Goal: Task Accomplishment & Management: Manage account settings

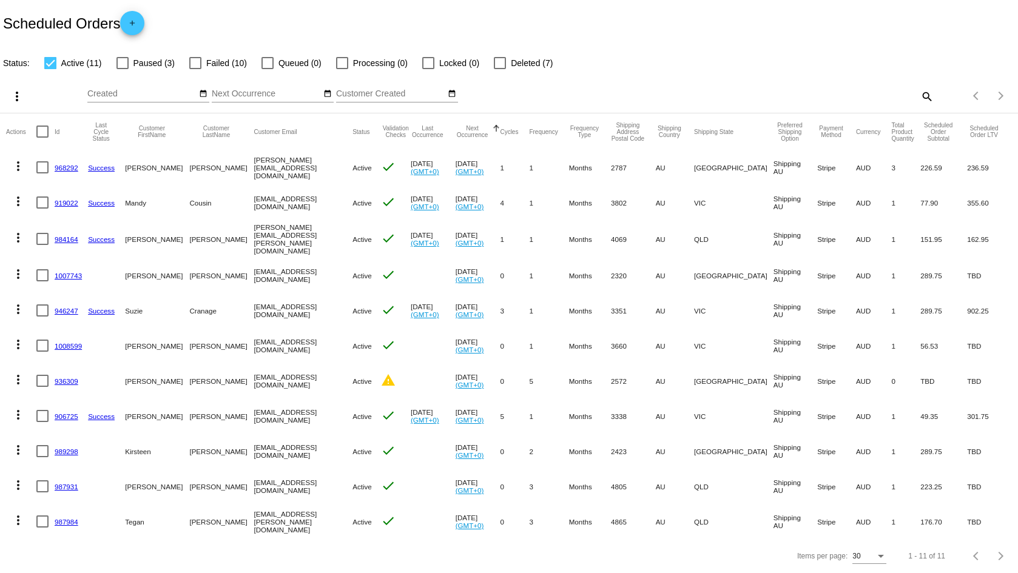
scroll to position [8, 0]
click at [59, 412] on link "906725" at bounding box center [67, 416] width 24 height 8
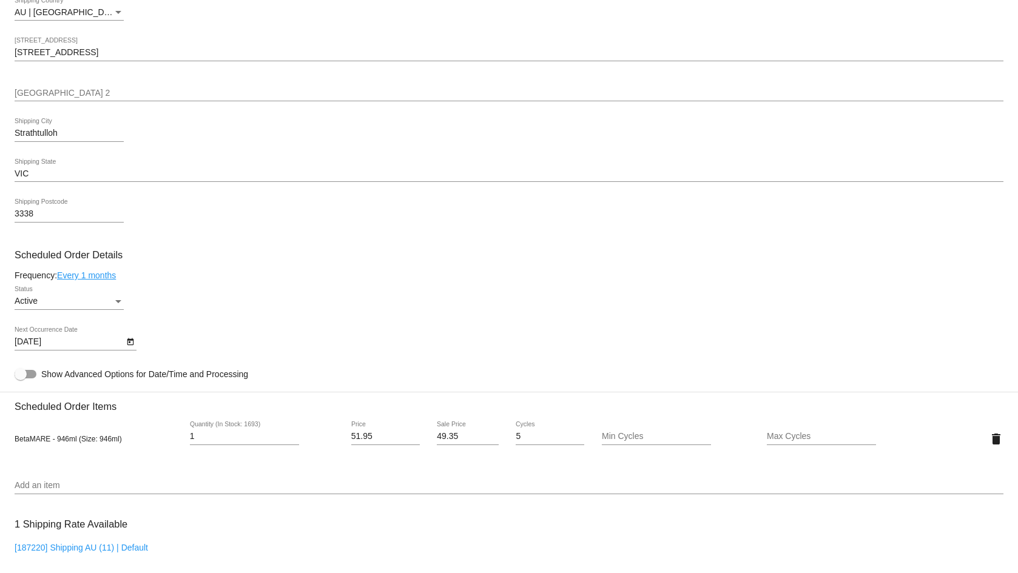
scroll to position [485, 0]
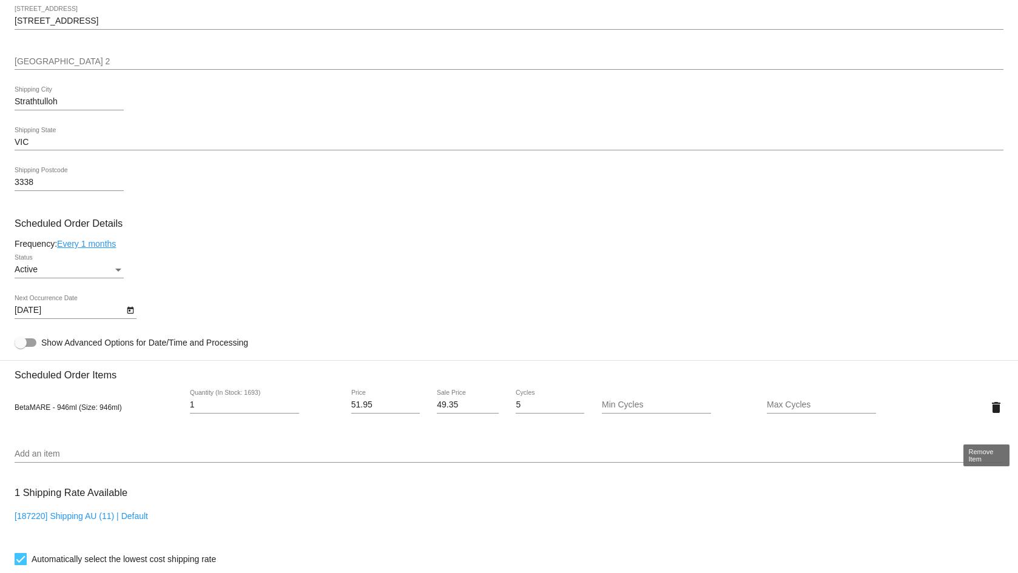
click at [989, 415] on mat-icon "delete" at bounding box center [996, 407] width 15 height 15
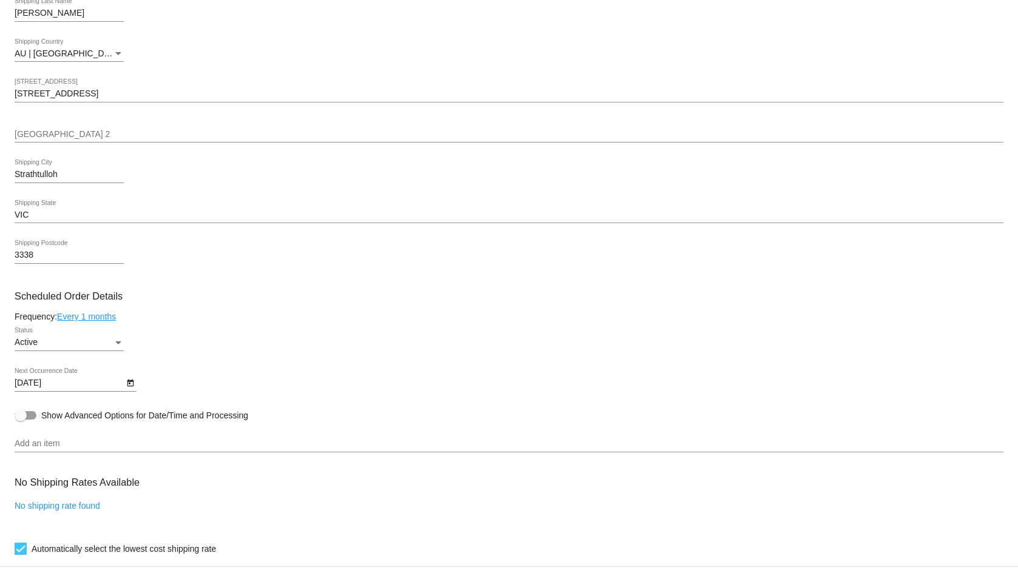
scroll to position [409, 0]
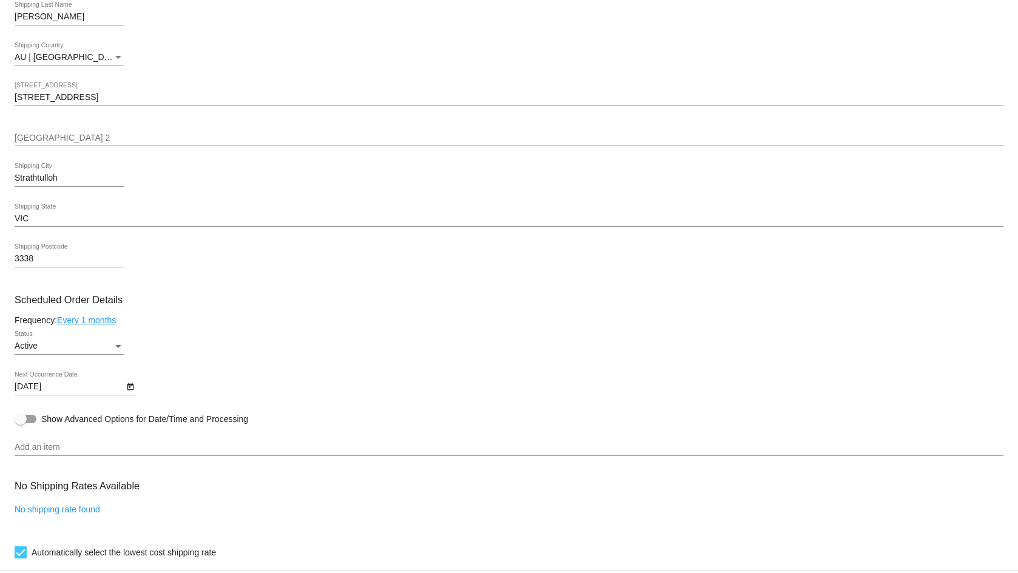
click at [106, 452] on input "Add an item" at bounding box center [509, 448] width 989 height 10
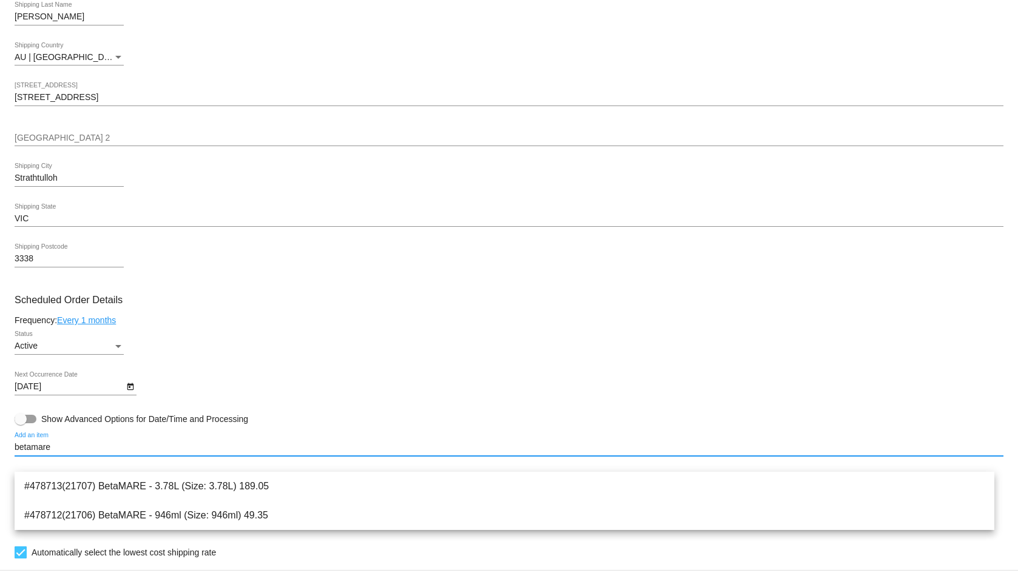
type input "betamare"
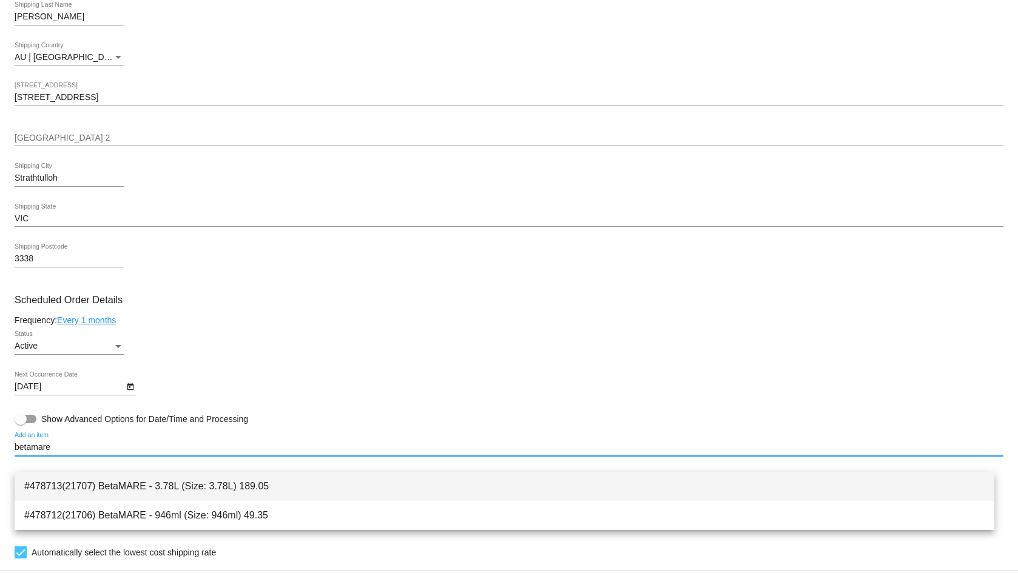
click at [144, 483] on span "#478713(21707) BetaMARE - 3.78L (Size: 3.78L) 189.05" at bounding box center [504, 486] width 960 height 29
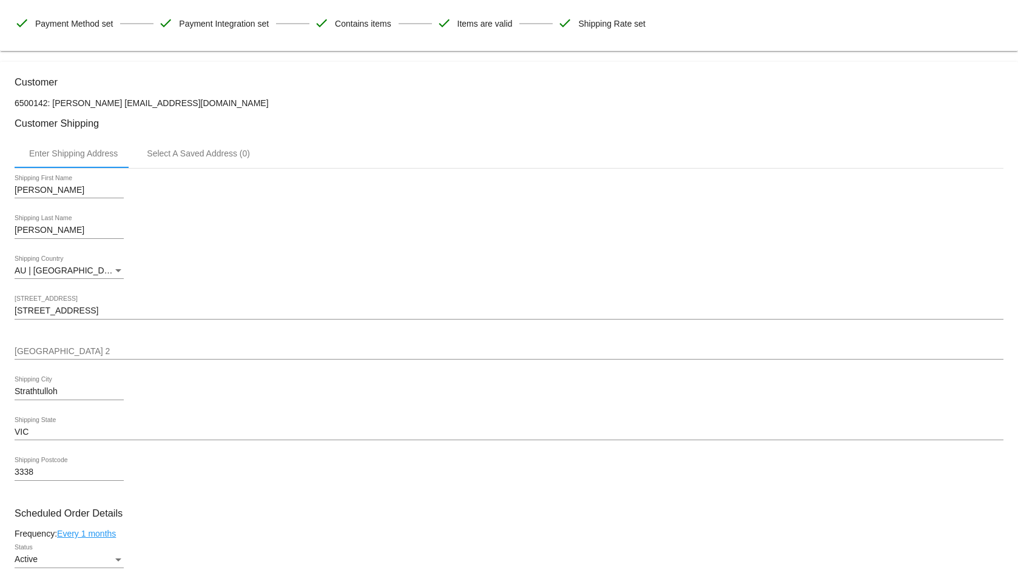
scroll to position [166, 0]
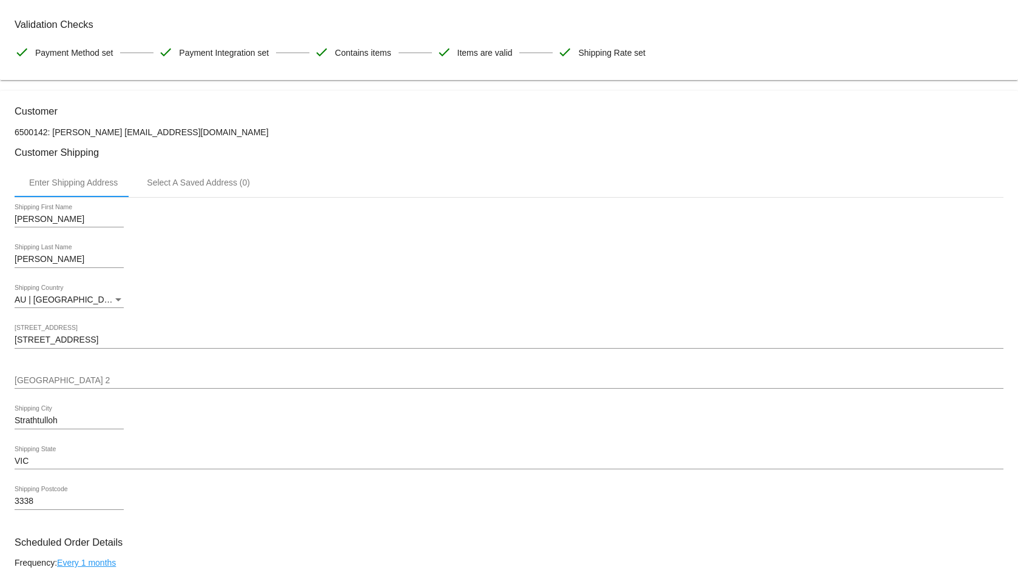
click at [169, 344] on div "[STREET_ADDRESS]" at bounding box center [509, 337] width 989 height 24
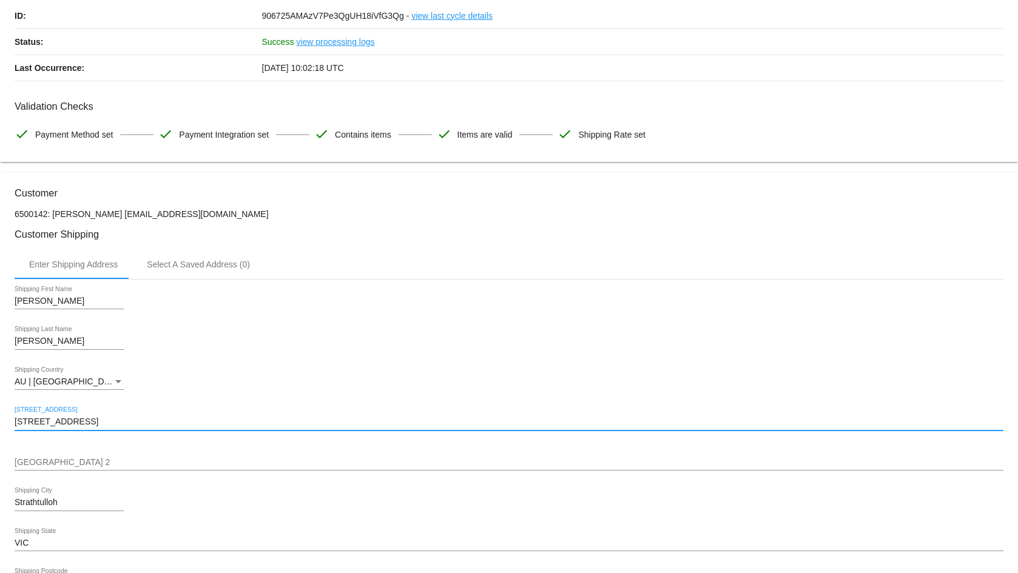
scroll to position [106, 0]
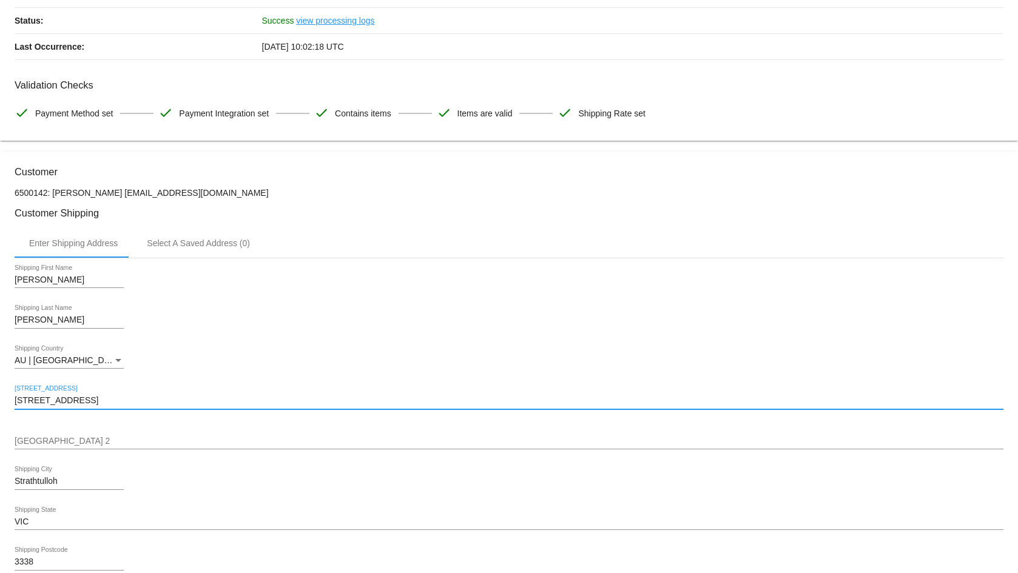
drag, startPoint x: 215, startPoint y: 415, endPoint x: 8, endPoint y: 406, distance: 207.6
paste input "[STREET_ADDRESS]"
type input "[STREET_ADDRESS]"
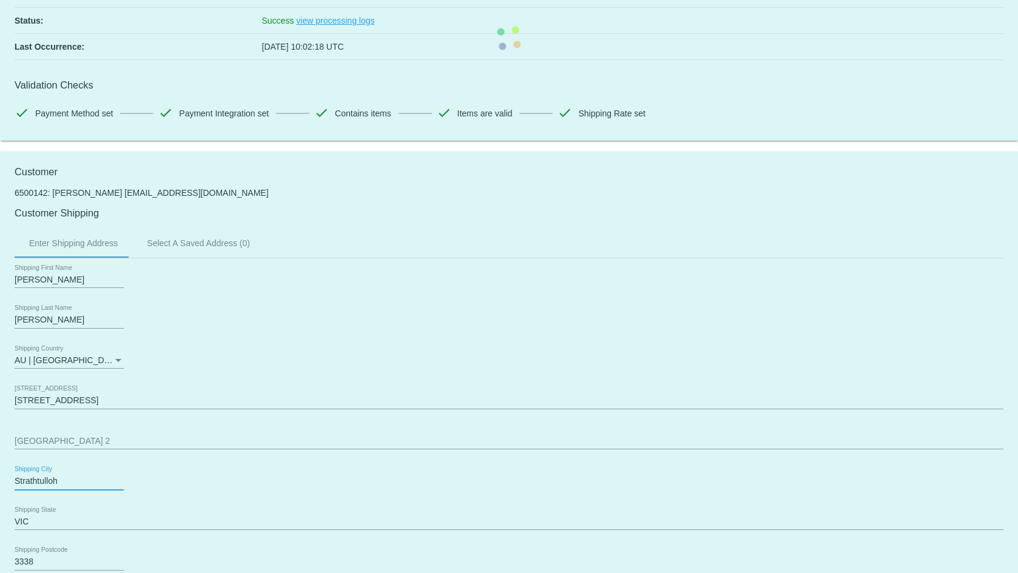
drag, startPoint x: 63, startPoint y: 497, endPoint x: 12, endPoint y: 492, distance: 51.8
paste input "[PERSON_NAME]"
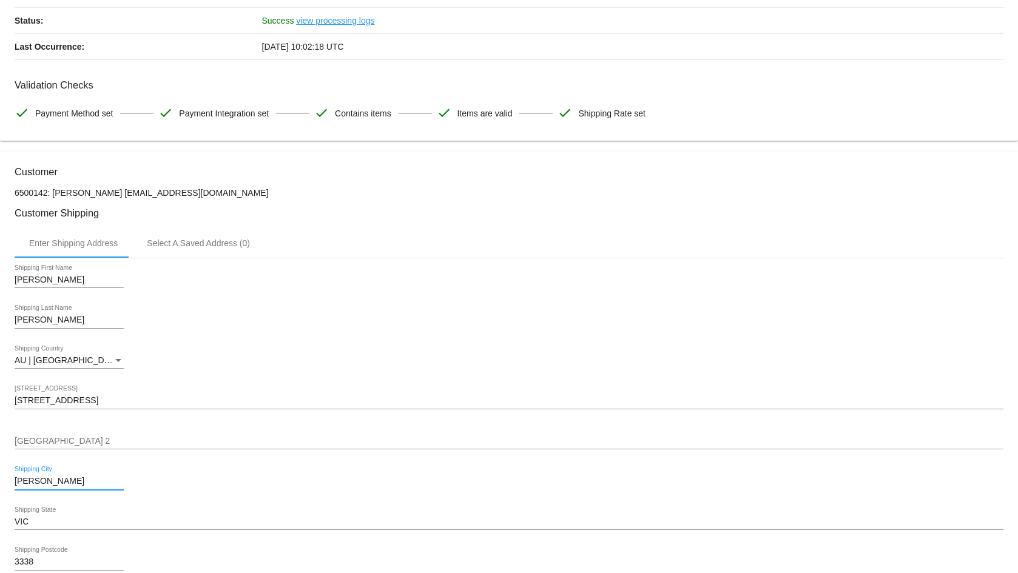
click at [62, 486] on input "[PERSON_NAME]" at bounding box center [69, 482] width 109 height 10
type input "[PERSON_NAME]"
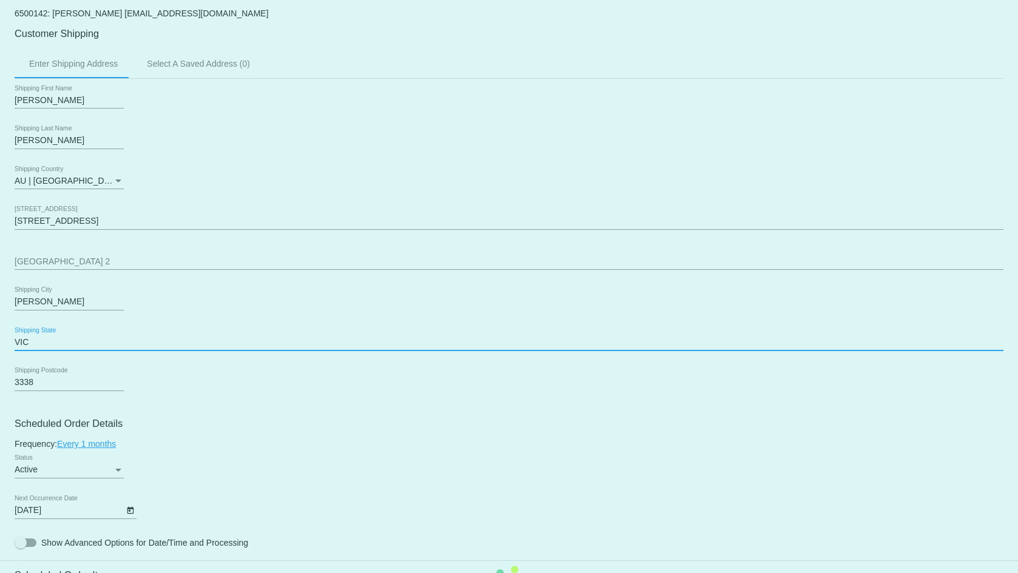
scroll to position [288, 0]
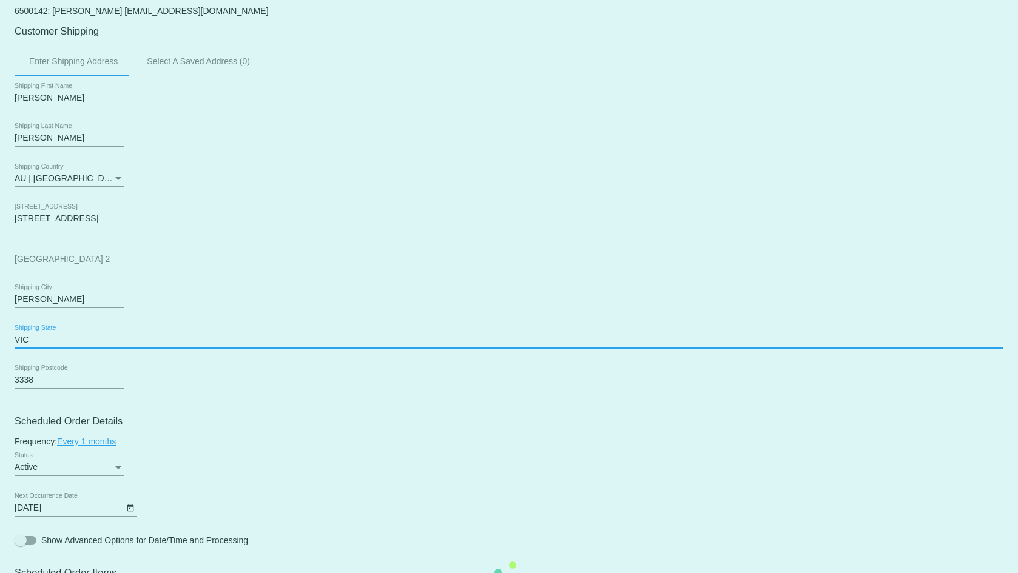
click at [42, 394] on mat-card "Customer 6500142: [PERSON_NAME] [EMAIL_ADDRESS][DOMAIN_NAME] Customer Shipping …" at bounding box center [509, 576] width 1018 height 1213
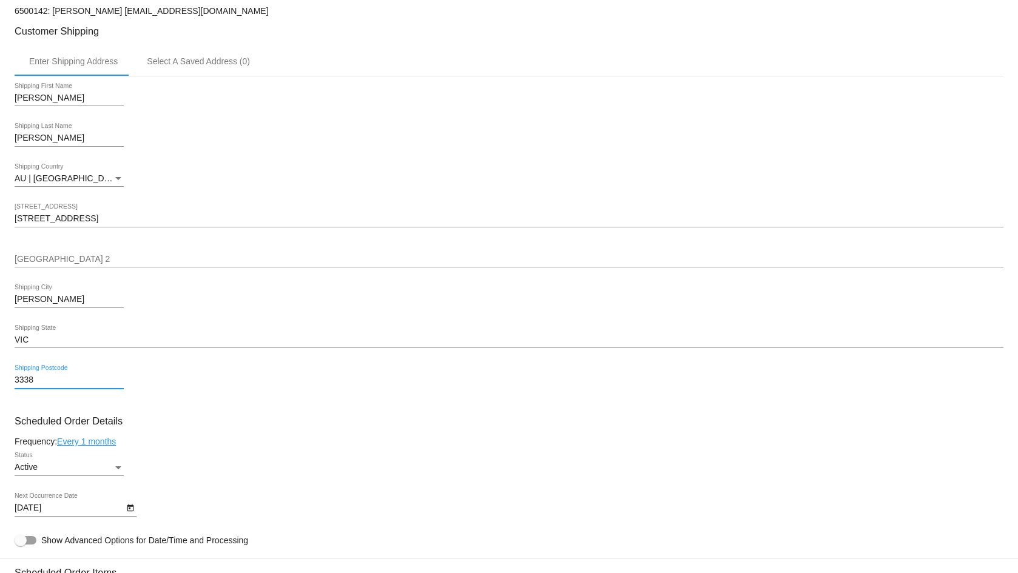
click at [41, 385] on input "3338" at bounding box center [69, 380] width 109 height 10
type input "333"
click at [395, 415] on mat-card "Customer 6500142: [PERSON_NAME] [EMAIL_ADDRESS][DOMAIN_NAME] Customer Shipping …" at bounding box center [509, 576] width 1018 height 1213
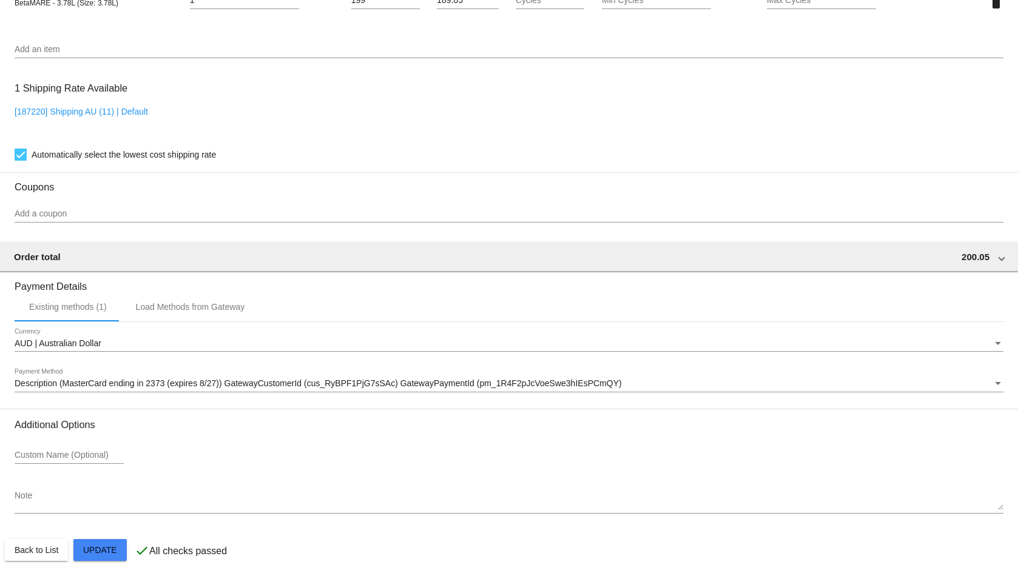
scroll to position [918, 0]
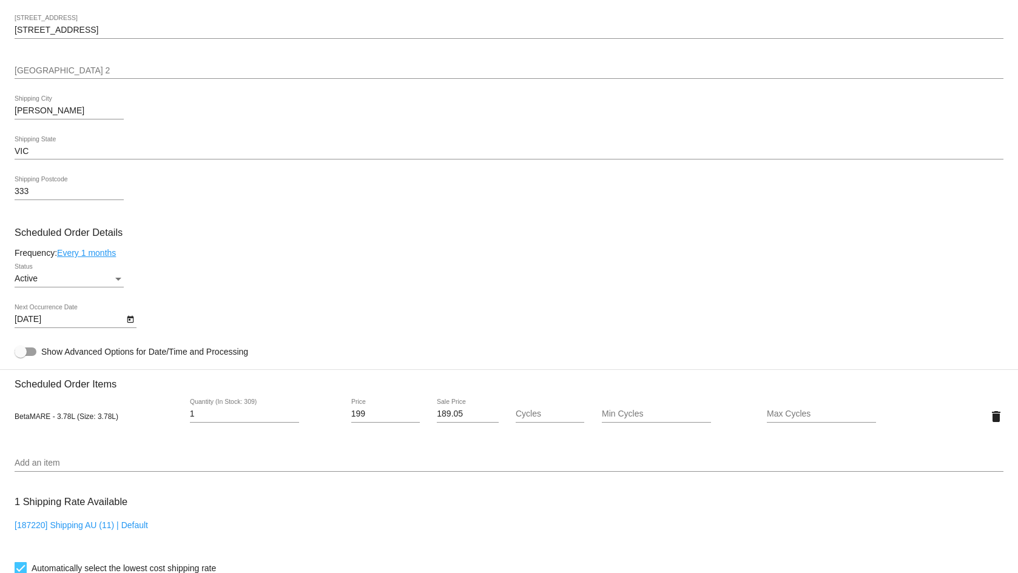
scroll to position [485, 0]
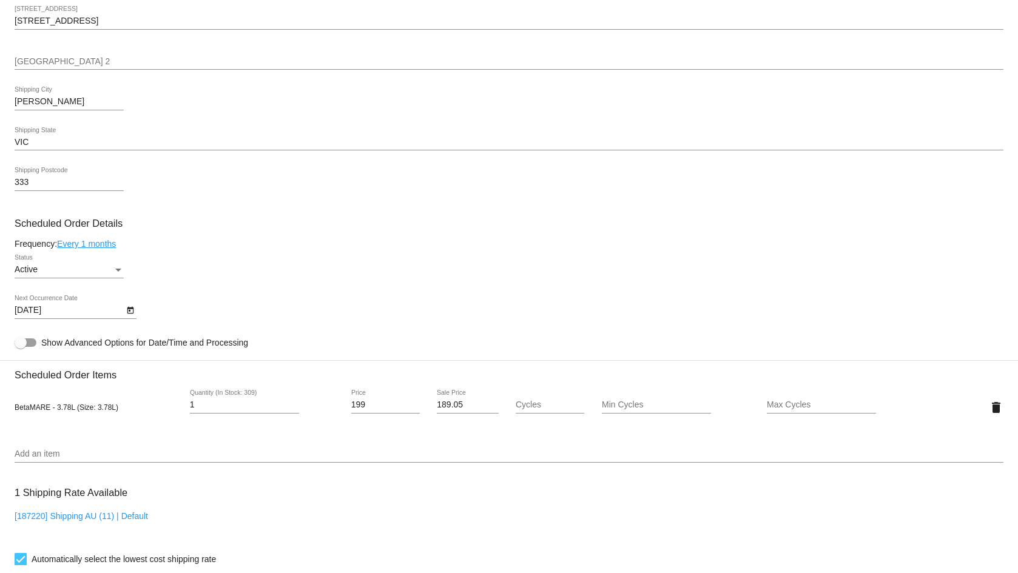
click at [20, 349] on div at bounding box center [21, 343] width 12 height 12
click at [20, 348] on input "Show Advanced Options for Date/Time and Processing" at bounding box center [20, 347] width 1 height 1
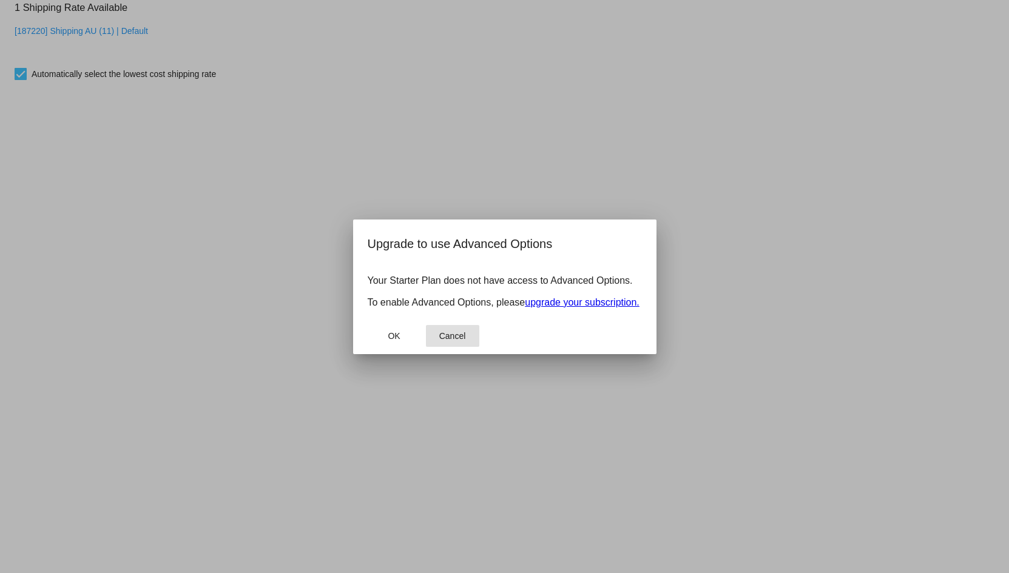
click at [458, 337] on span "Cancel" at bounding box center [452, 336] width 27 height 10
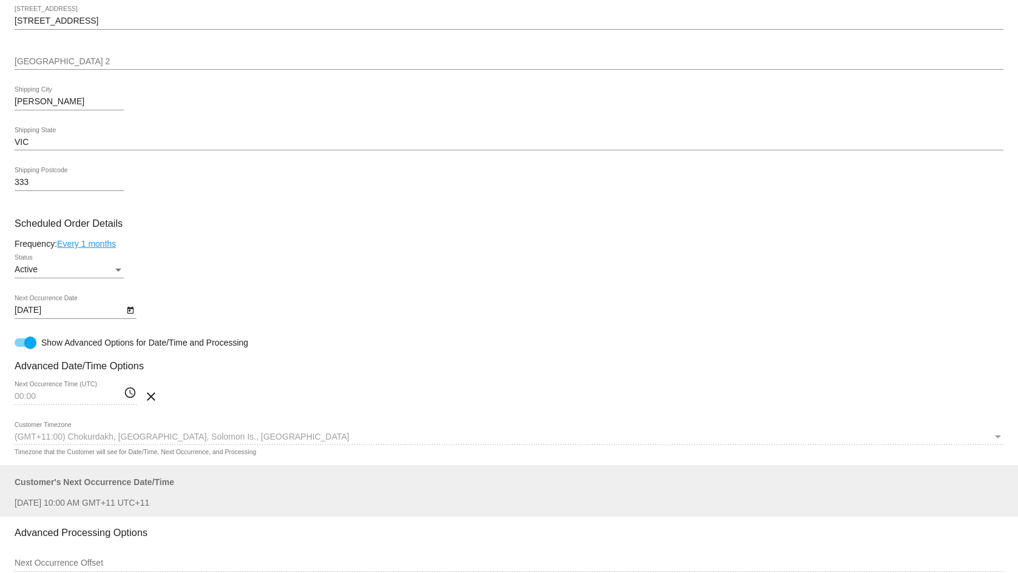
click at [150, 404] on mat-icon "clear" at bounding box center [151, 396] width 15 height 15
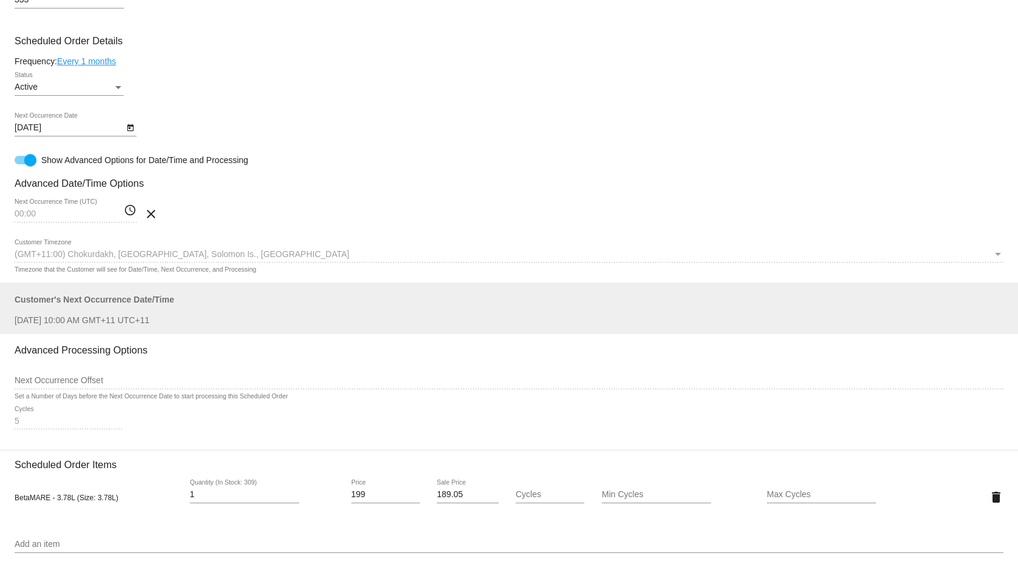
scroll to position [667, 0]
click at [149, 222] on mat-icon "clear" at bounding box center [151, 214] width 15 height 15
click at [27, 167] on div at bounding box center [30, 161] width 12 height 12
click at [21, 166] on input "Show Advanced Options for Date/Time and Processing" at bounding box center [20, 165] width 1 height 1
checkbox input "false"
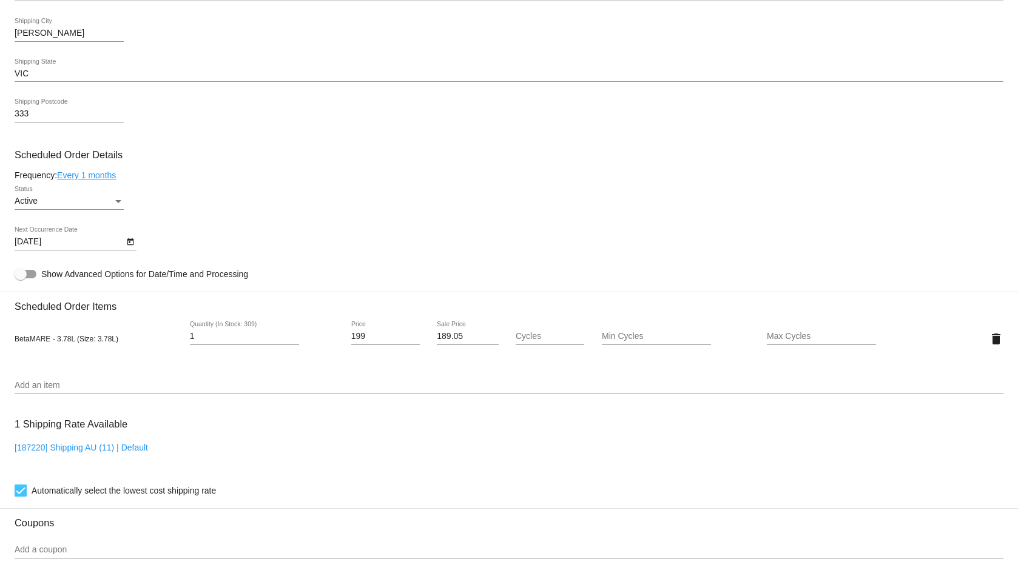
scroll to position [554, 0]
click at [127, 245] on icon "Open calendar" at bounding box center [130, 241] width 7 height 7
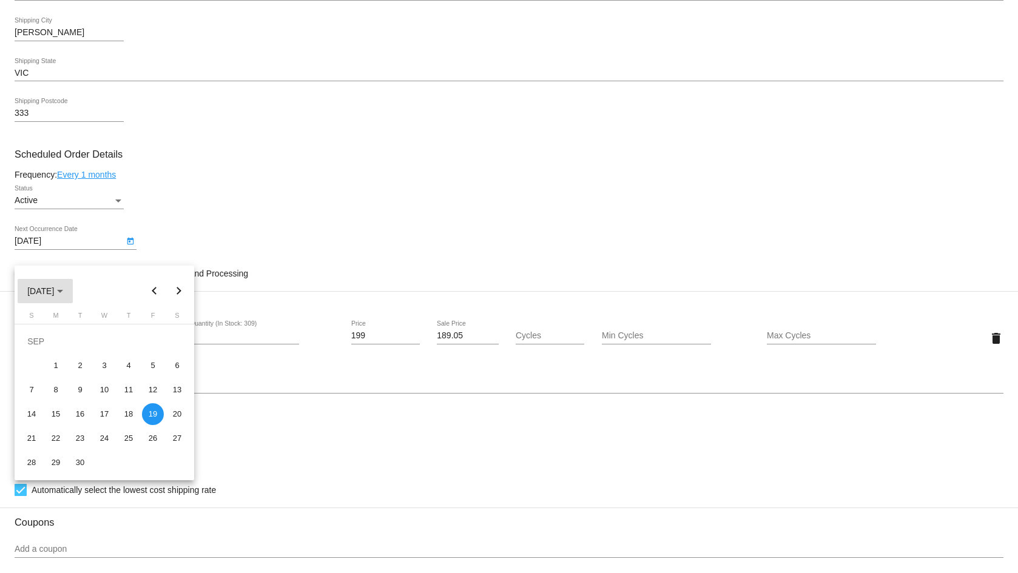
click at [62, 292] on span "[DATE]" at bounding box center [45, 291] width 36 height 10
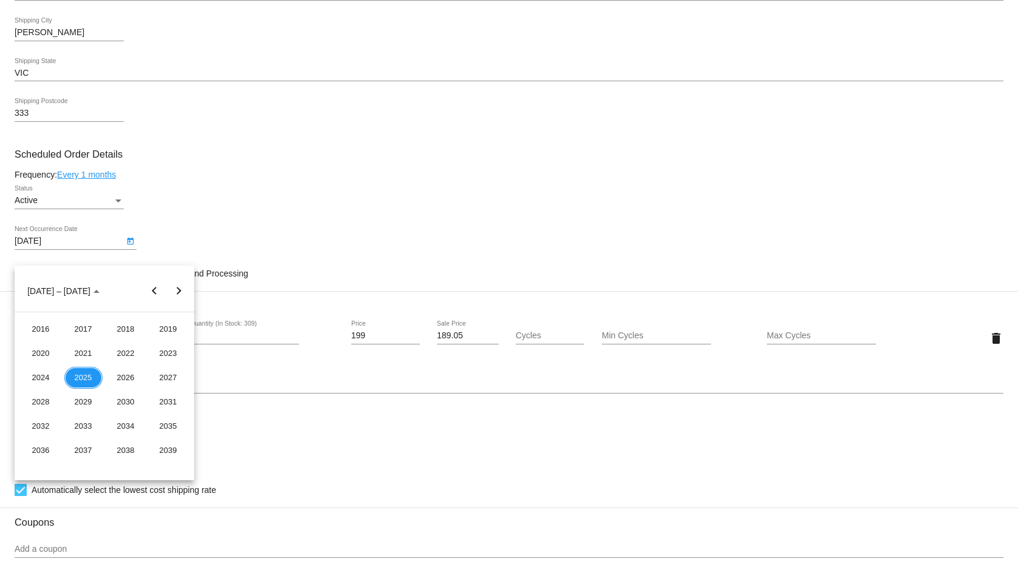
click at [78, 375] on div "2025" at bounding box center [83, 378] width 38 height 22
click at [164, 376] on div "AUG" at bounding box center [168, 378] width 38 height 22
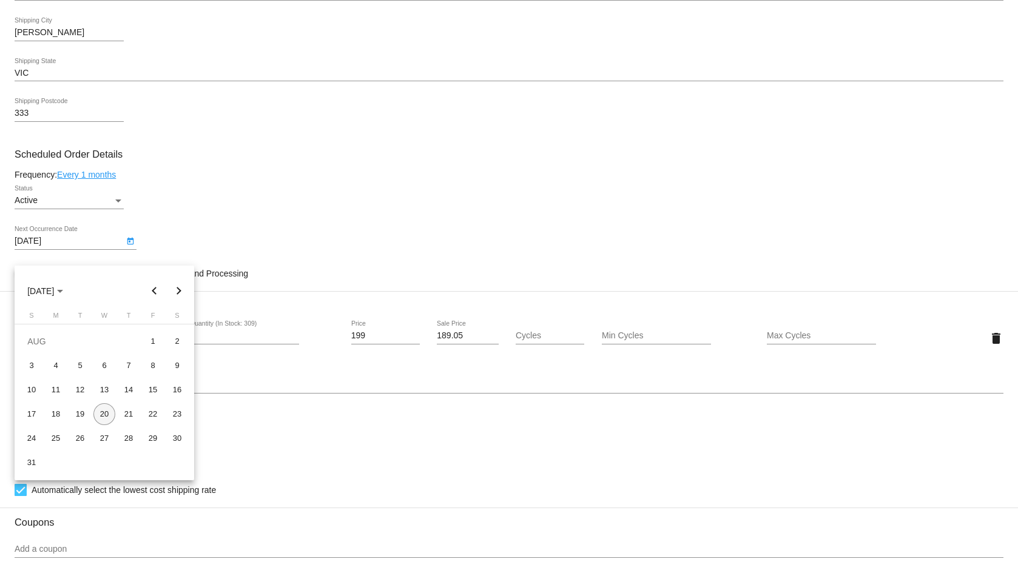
click at [104, 414] on div "20" at bounding box center [104, 414] width 22 height 22
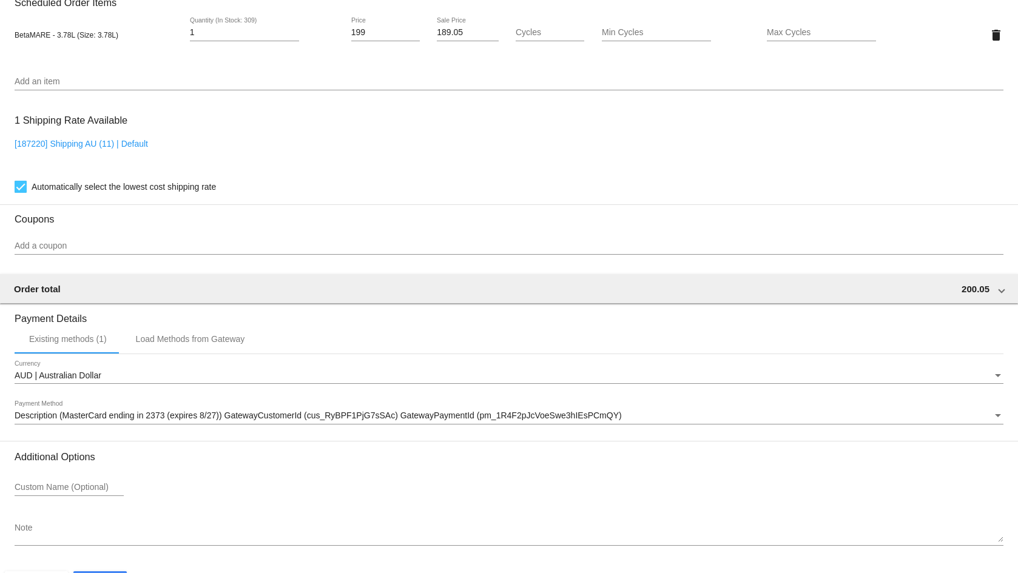
scroll to position [918, 0]
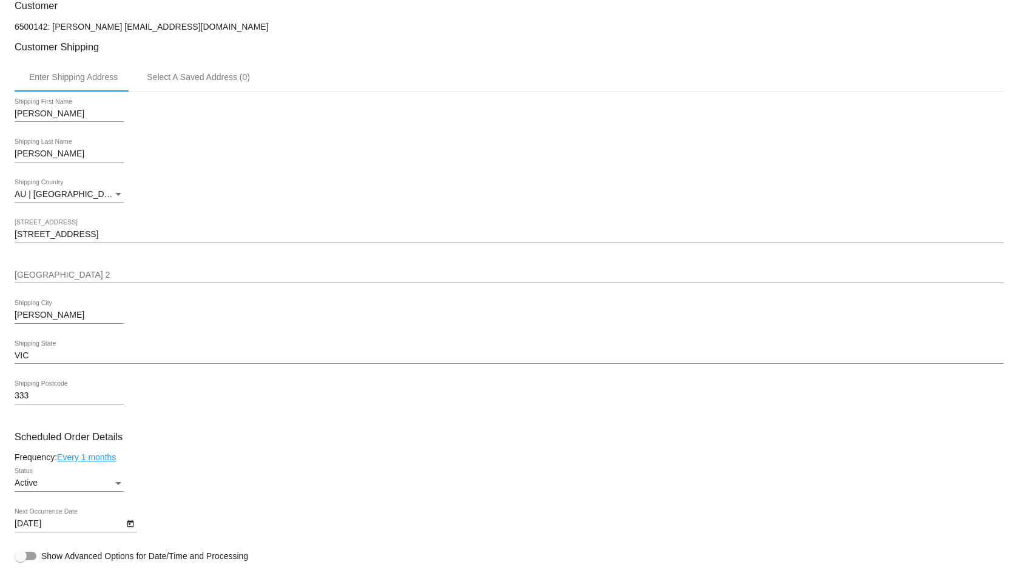
scroll to position [251, 0]
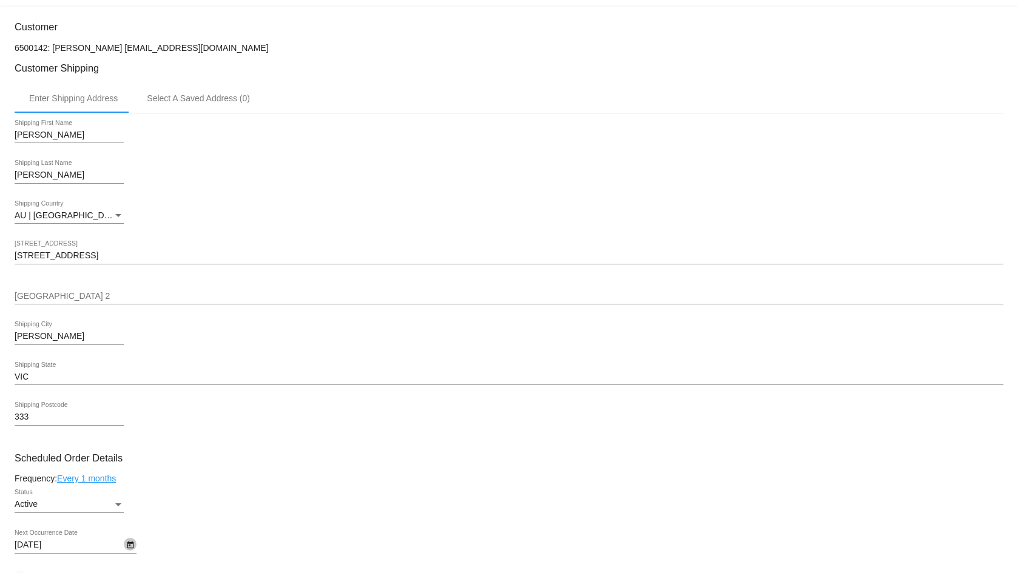
click at [129, 553] on icon "Open calendar" at bounding box center [130, 545] width 8 height 15
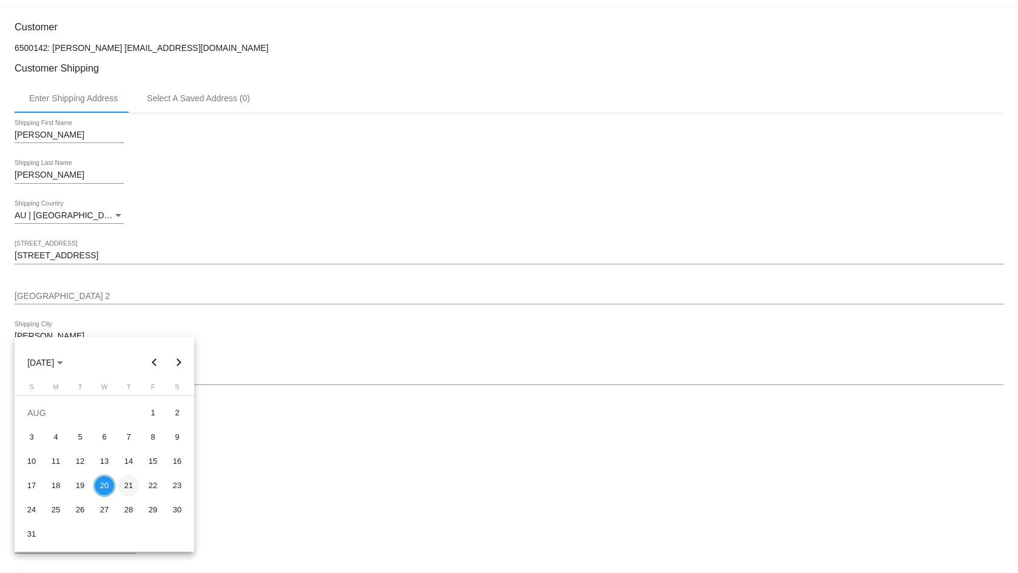
click at [128, 488] on div "21" at bounding box center [129, 486] width 22 height 22
type input "[DATE]"
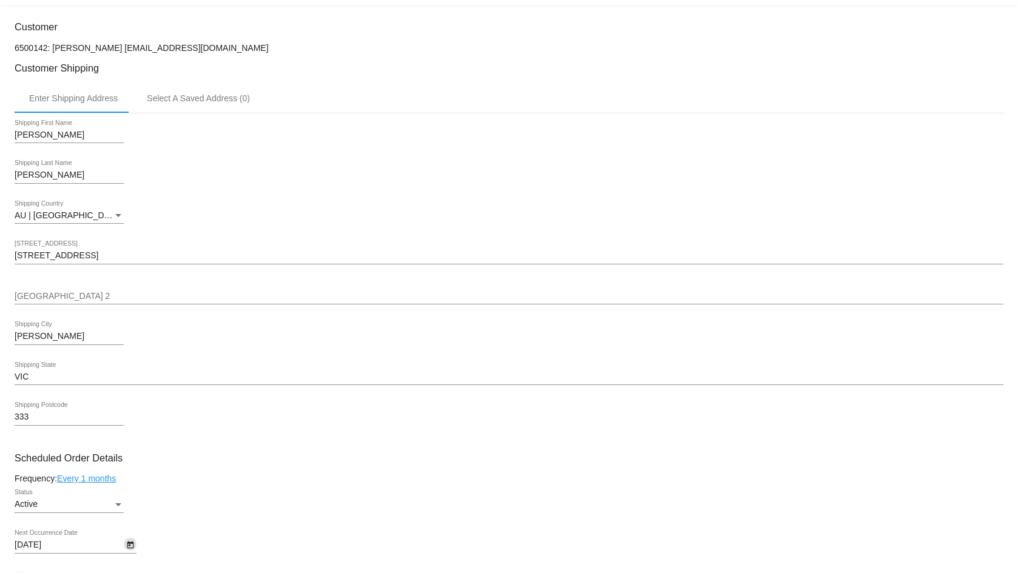
click at [114, 513] on div "Active Status" at bounding box center [69, 501] width 109 height 24
click at [267, 489] on div at bounding box center [509, 286] width 1018 height 573
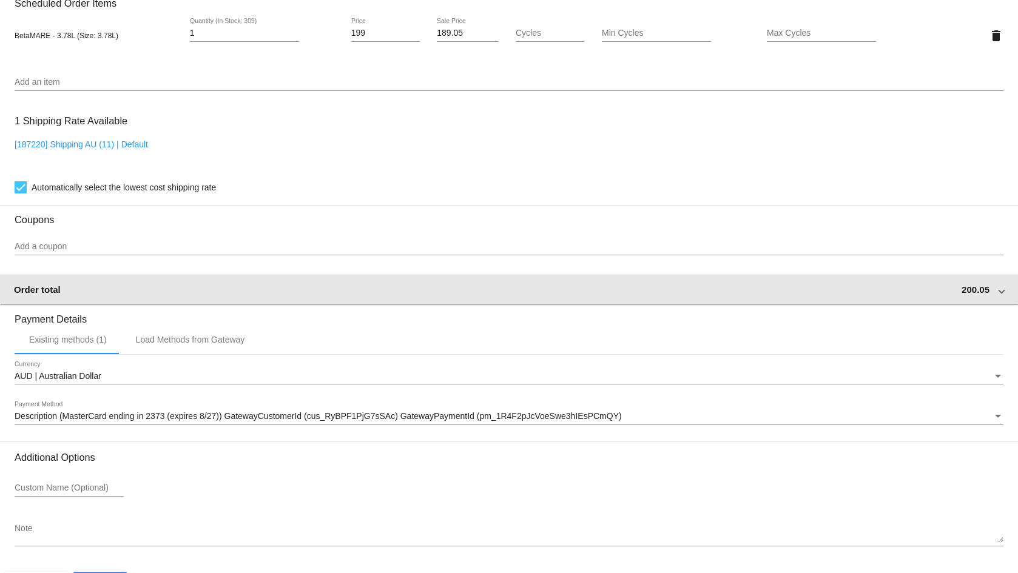
scroll to position [918, 0]
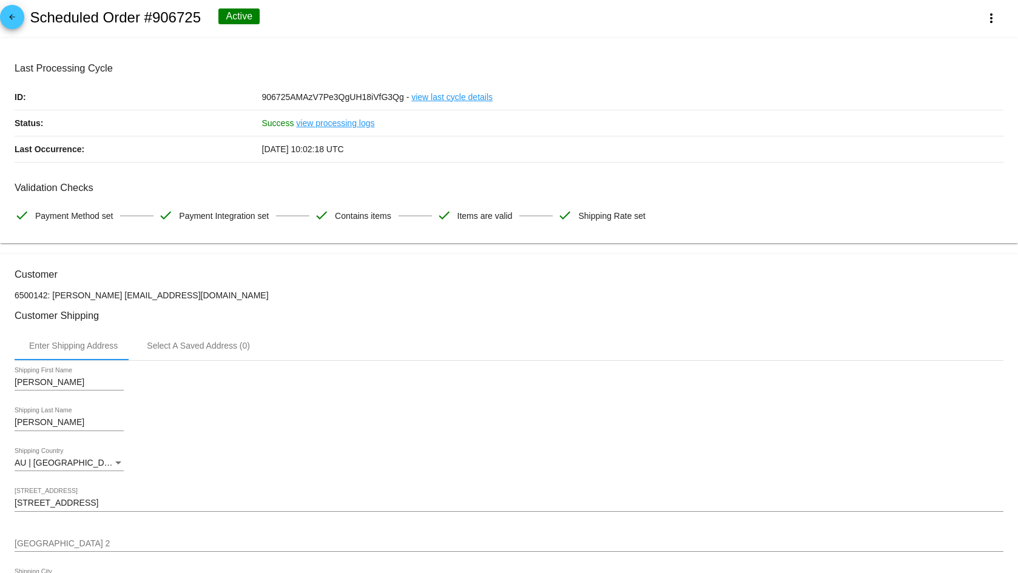
scroll to position [0, 0]
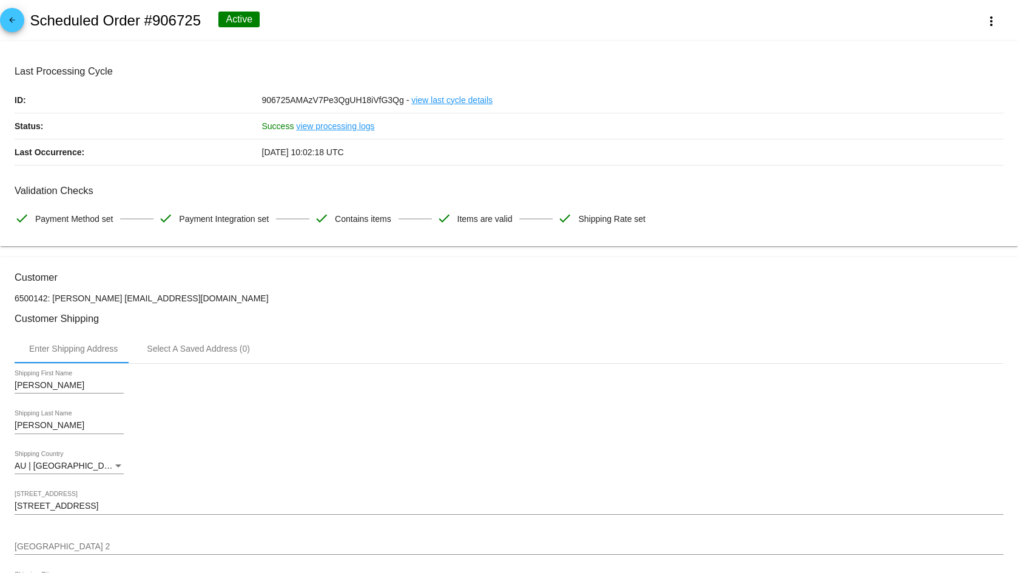
click at [445, 104] on link "view last cycle details" at bounding box center [451, 99] width 81 height 25
click at [332, 131] on link "view processing logs" at bounding box center [335, 125] width 78 height 25
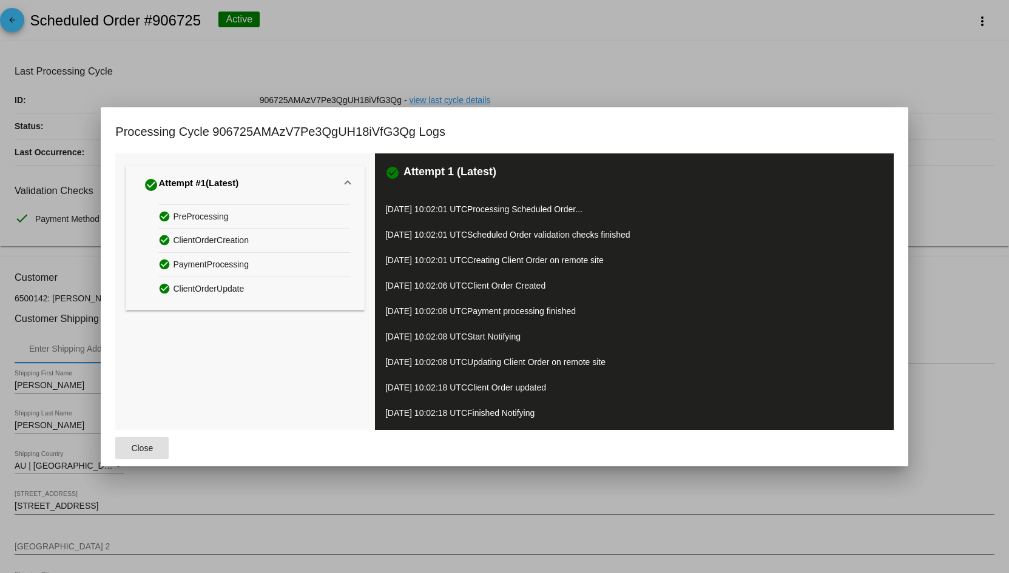
click at [148, 448] on span "Close" at bounding box center [142, 448] width 22 height 10
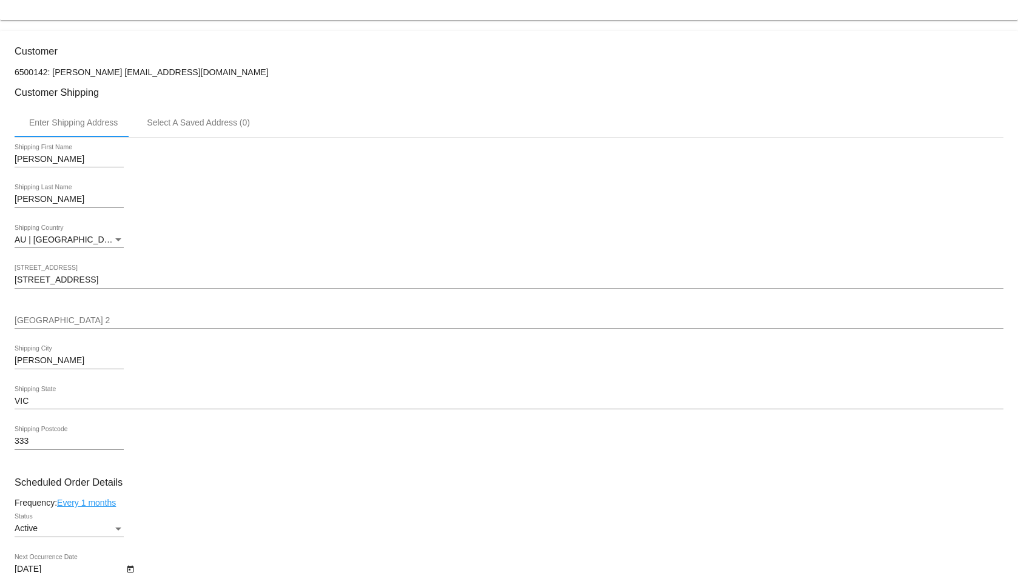
scroll to position [254, 0]
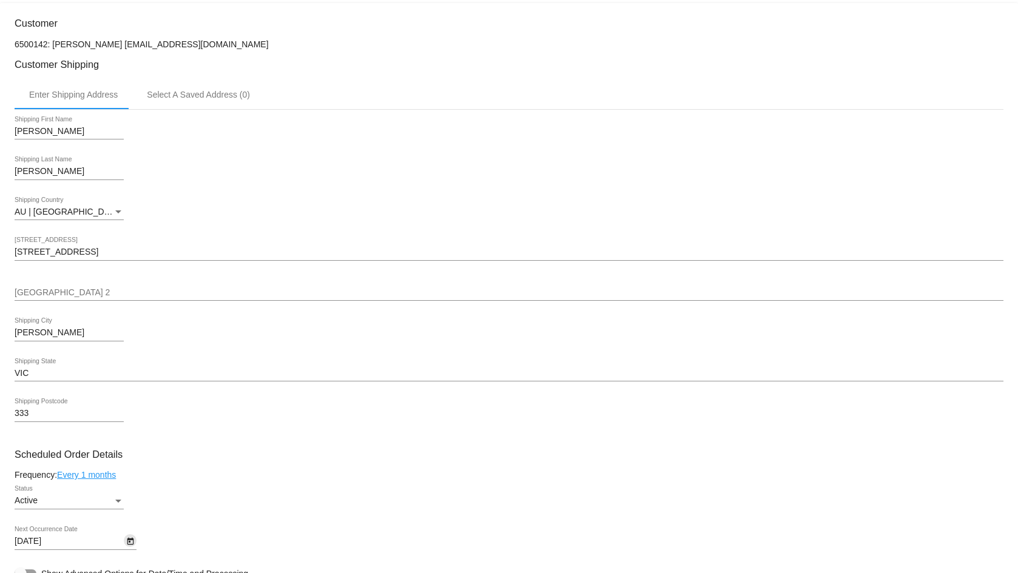
click at [130, 545] on icon "Open calendar" at bounding box center [130, 541] width 7 height 7
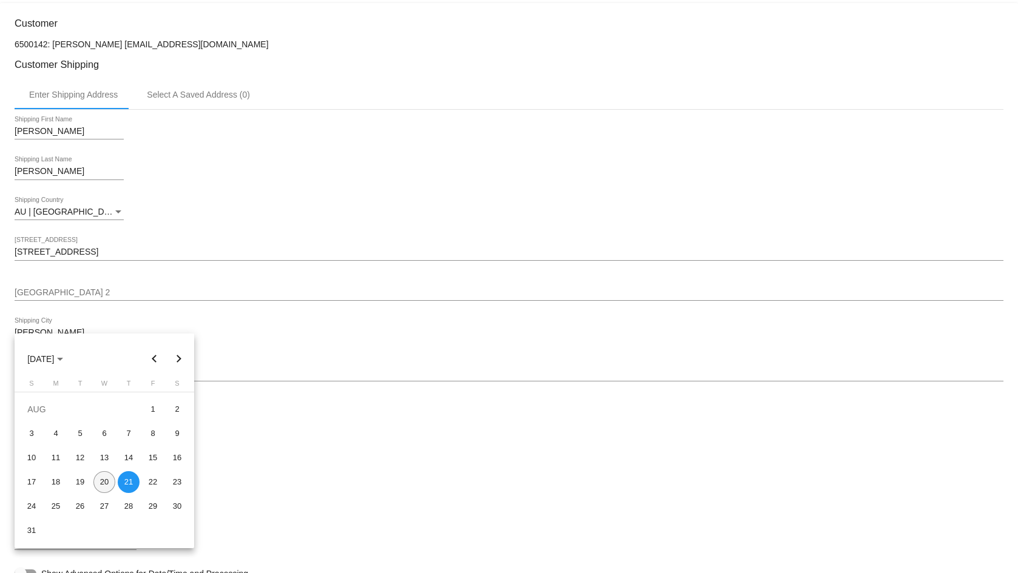
click at [99, 486] on div "20" at bounding box center [104, 482] width 22 height 22
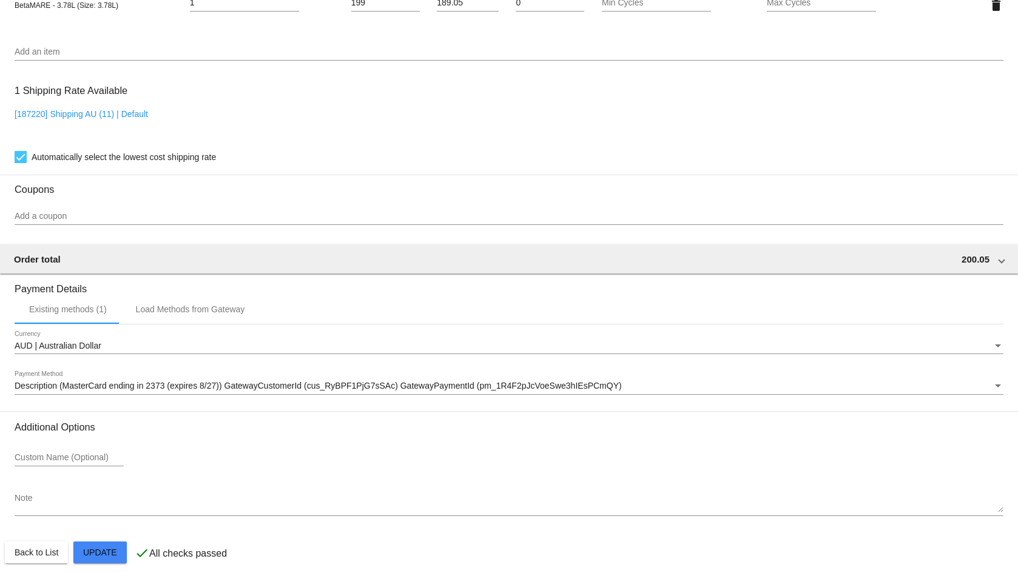
scroll to position [918, 0]
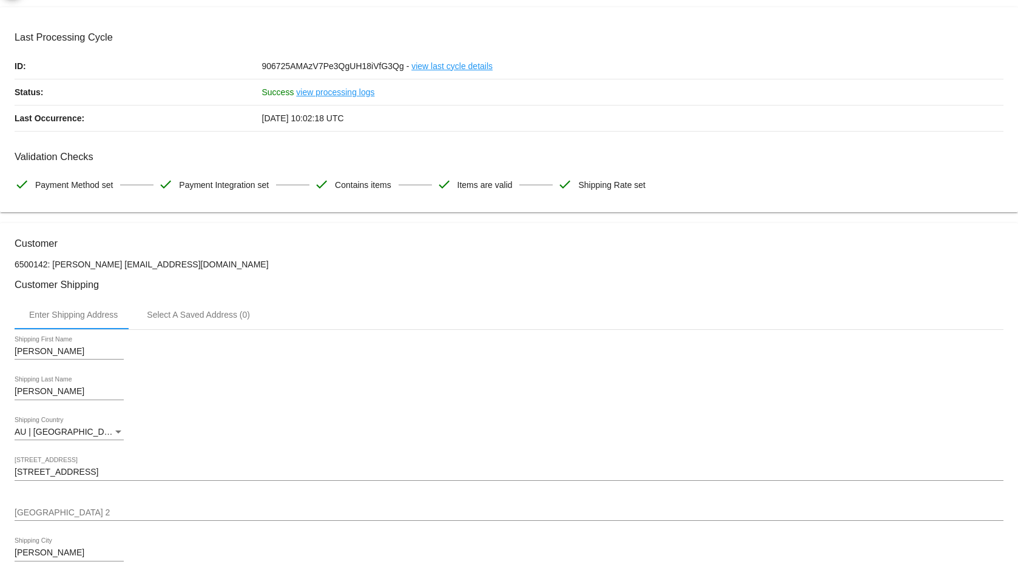
scroll to position [0, 0]
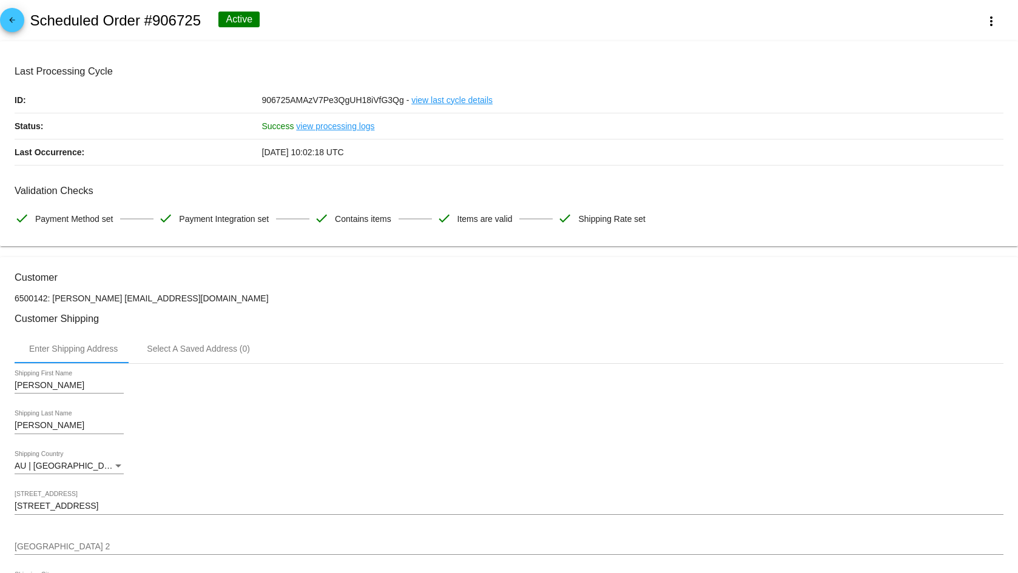
click at [329, 127] on link "view processing logs" at bounding box center [335, 125] width 78 height 25
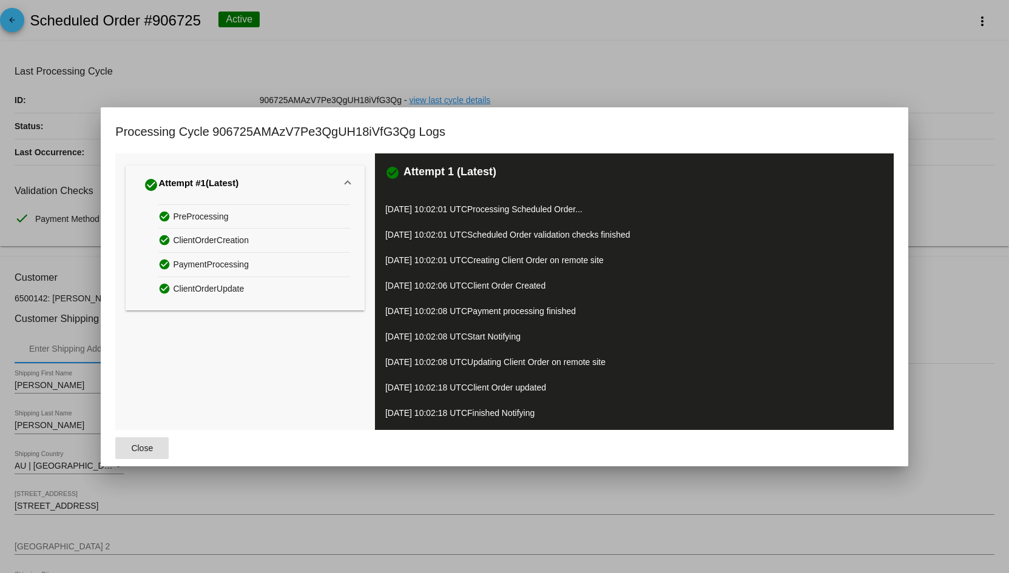
click at [345, 184] on span at bounding box center [347, 185] width 5 height 10
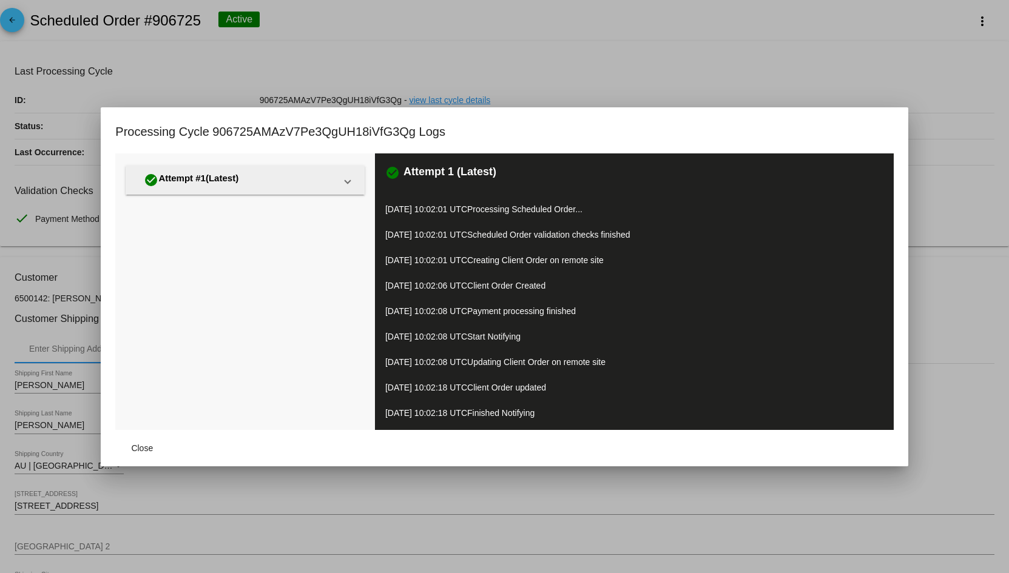
click at [345, 184] on span at bounding box center [347, 180] width 5 height 10
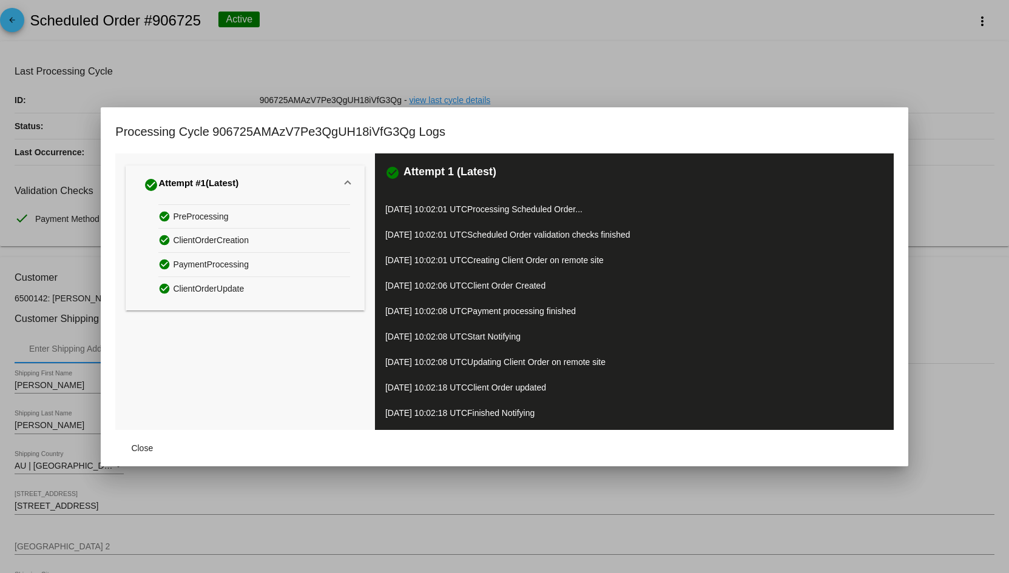
click at [345, 184] on span at bounding box center [347, 185] width 5 height 10
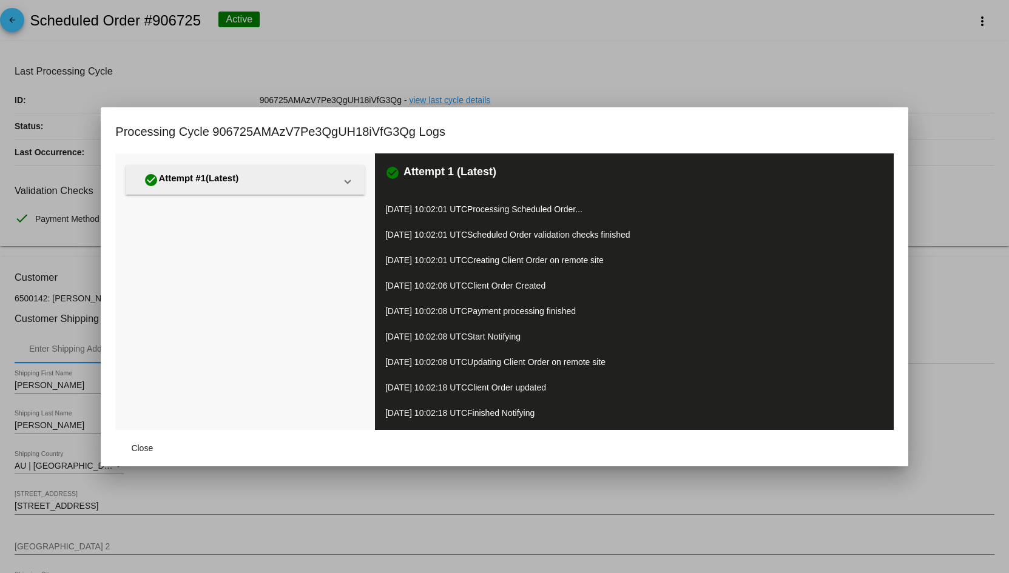
click at [343, 178] on span "check_circle Attempt #1 (Latest)" at bounding box center [242, 180] width 204 height 20
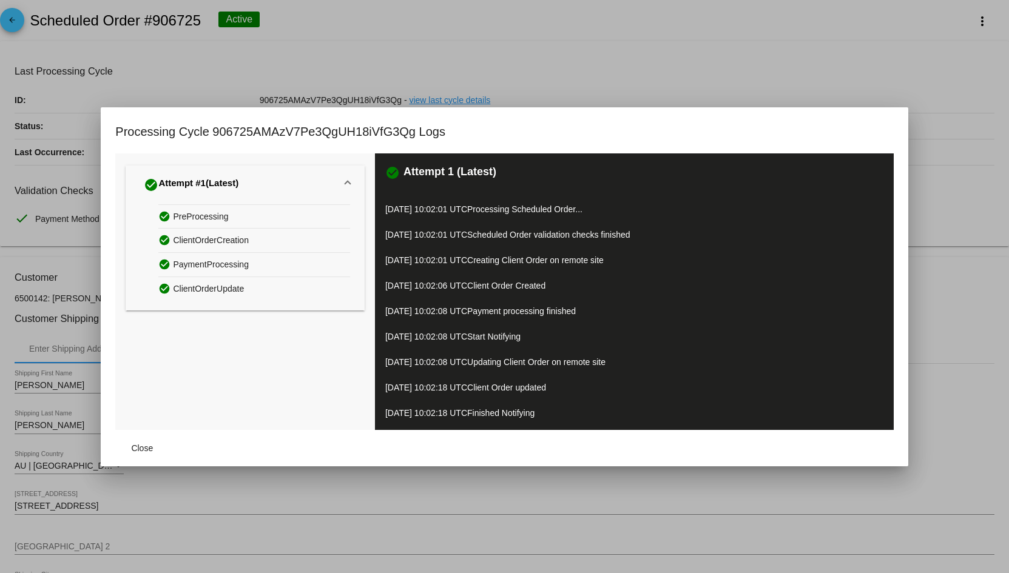
click at [351, 179] on mat-expansion-panel-header "check_circle Attempt #1 (Latest)" at bounding box center [245, 185] width 238 height 39
drag, startPoint x: 128, startPoint y: 440, endPoint x: 146, endPoint y: 431, distance: 19.8
click at [130, 440] on button "Close" at bounding box center [141, 448] width 53 height 22
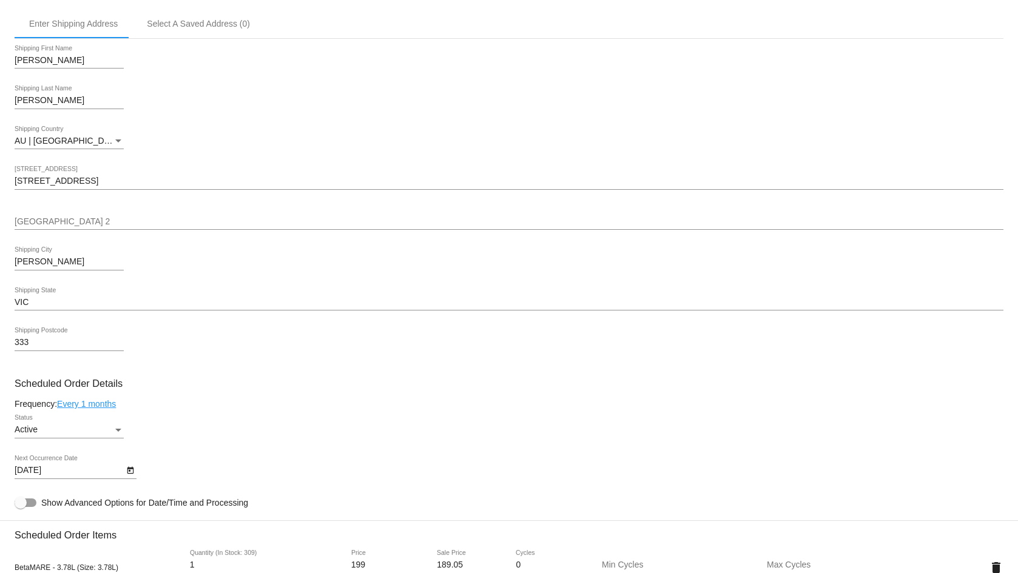
scroll to position [364, 0]
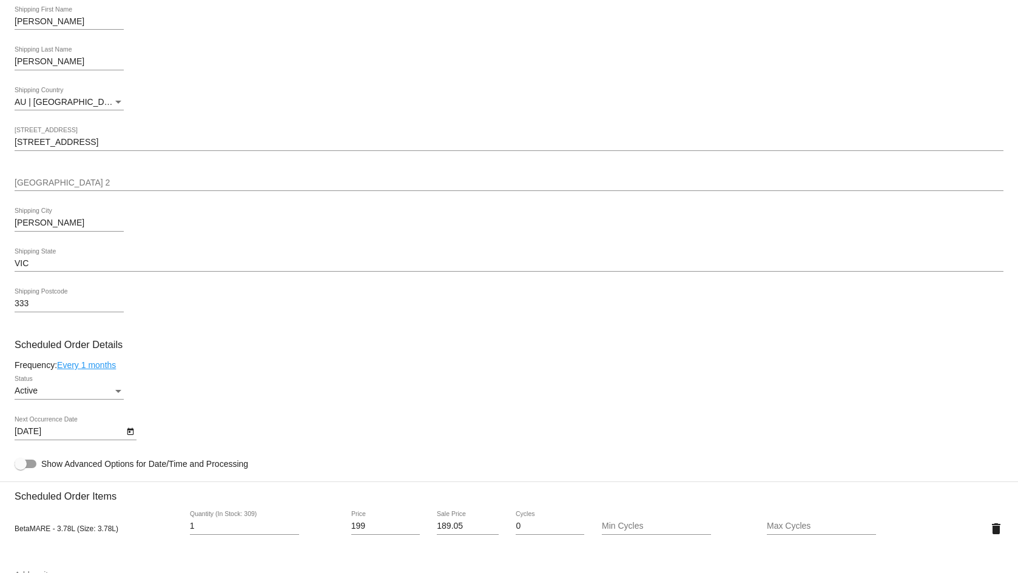
click at [128, 439] on icon "Open calendar" at bounding box center [130, 432] width 8 height 15
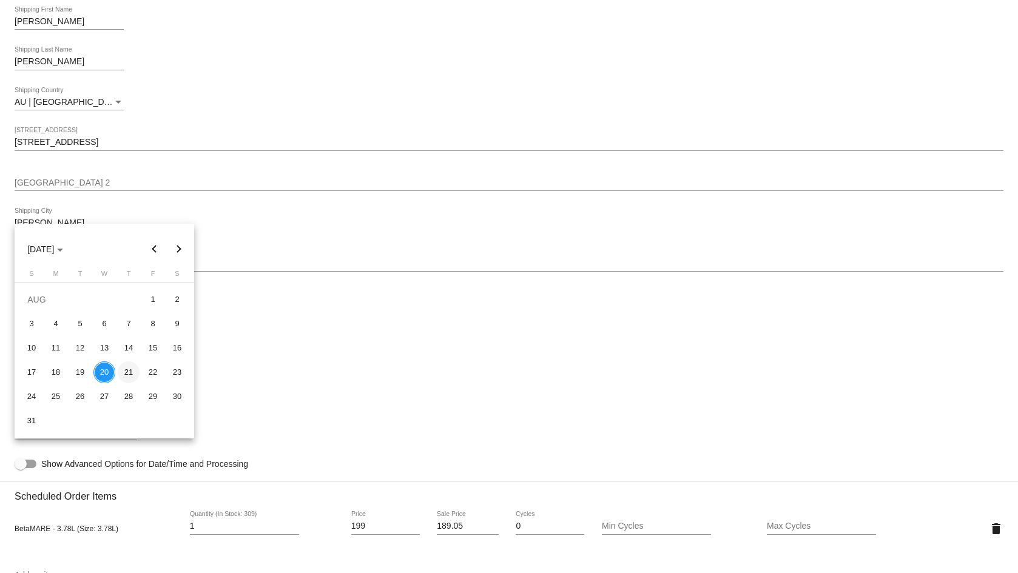
click at [129, 368] on div "21" at bounding box center [129, 373] width 22 height 22
type input "[DATE]"
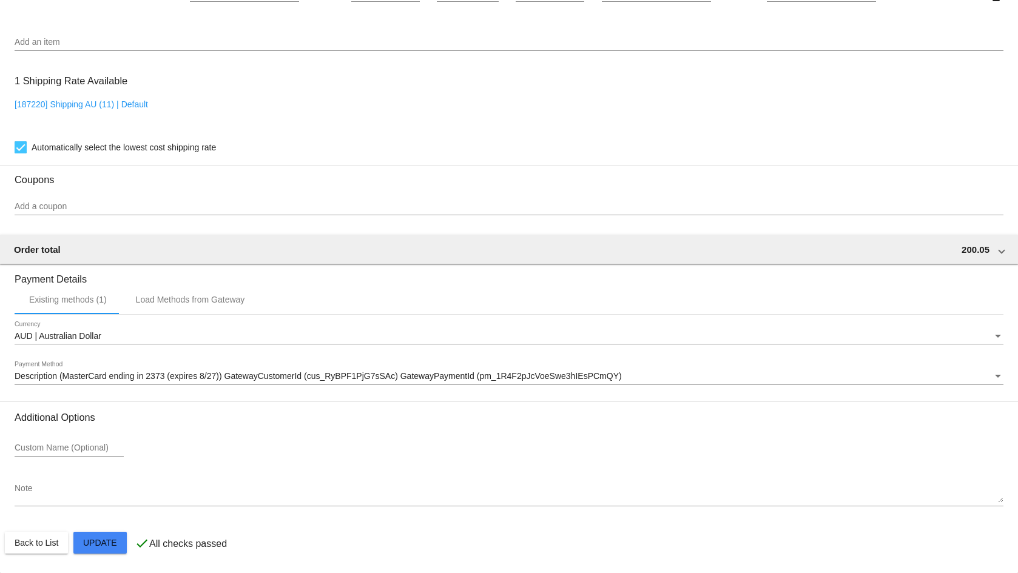
scroll to position [918, 0]
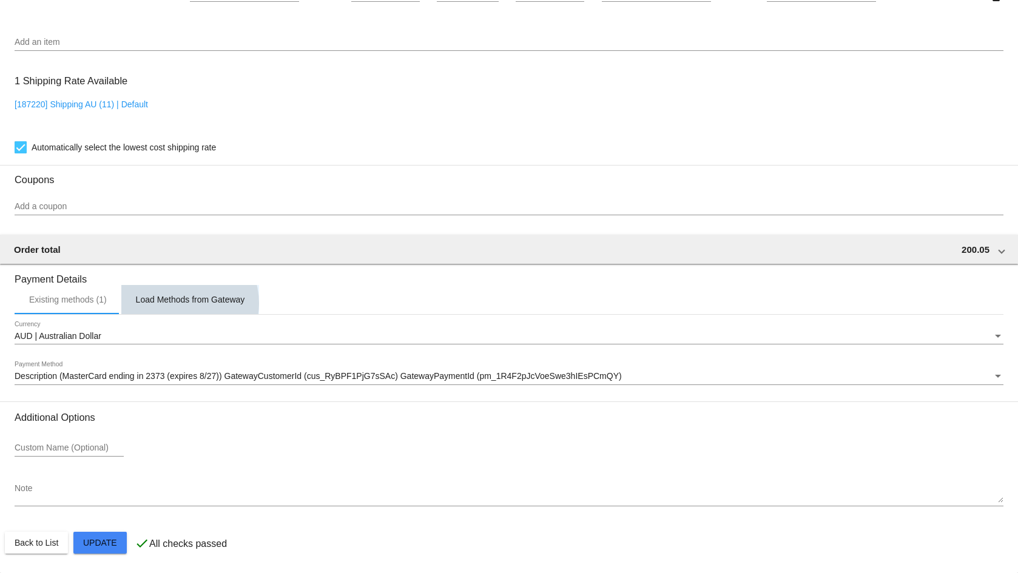
click at [180, 302] on div "Load Methods from Gateway" at bounding box center [190, 300] width 109 height 10
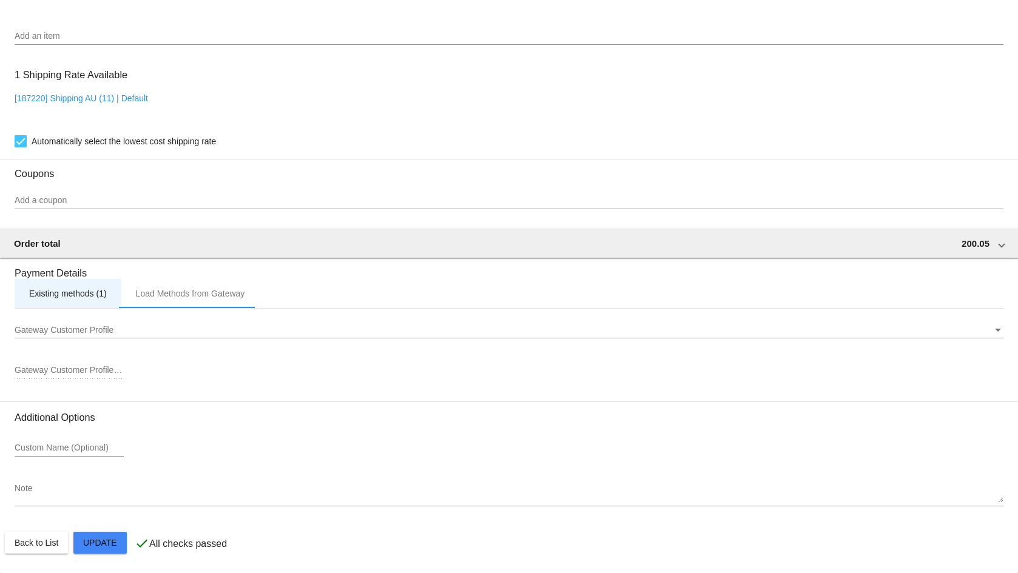
click at [84, 298] on div "Existing methods (1)" at bounding box center [68, 294] width 78 height 10
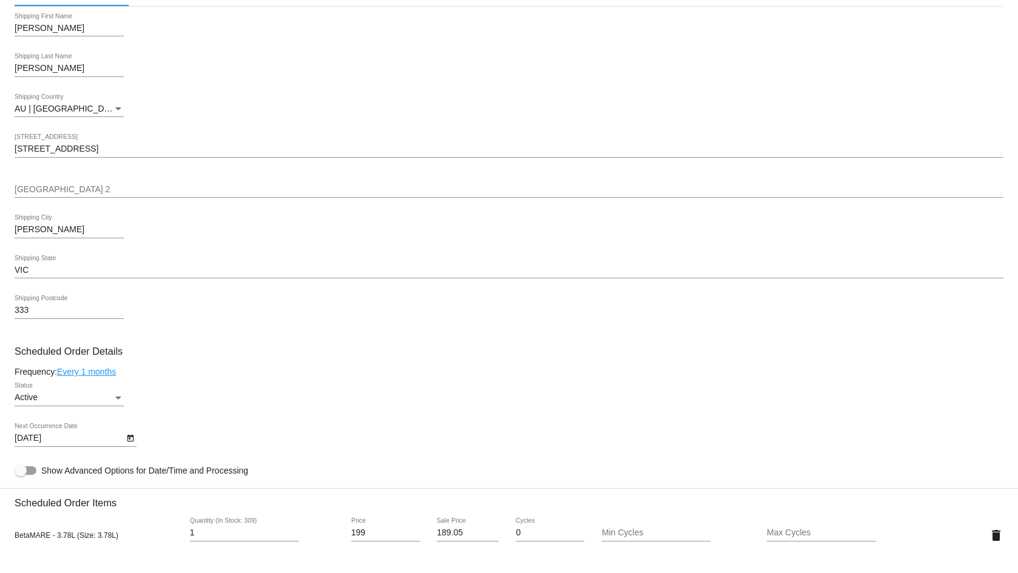
scroll to position [354, 0]
